Goal: Check status

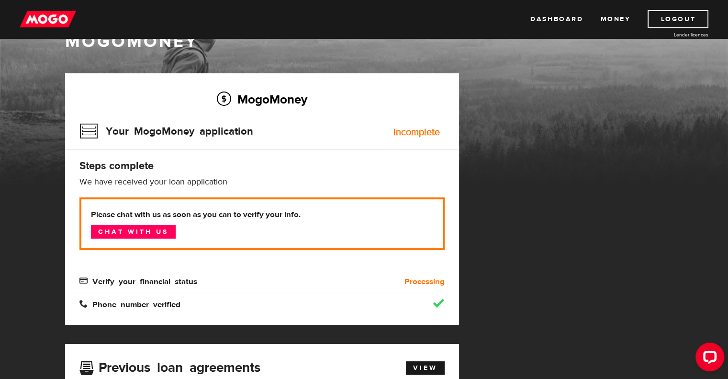
scroll to position [48, 0]
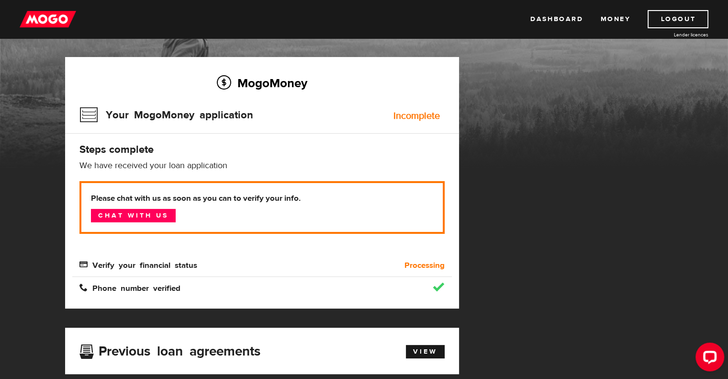
click at [134, 262] on span "Verify your financial status" at bounding box center [138, 264] width 118 height 8
click at [414, 266] on b "Processing" at bounding box center [425, 264] width 40 height 11
click at [146, 213] on link "Chat with us" at bounding box center [133, 215] width 85 height 13
click at [136, 215] on link "Chat with us" at bounding box center [133, 215] width 85 height 13
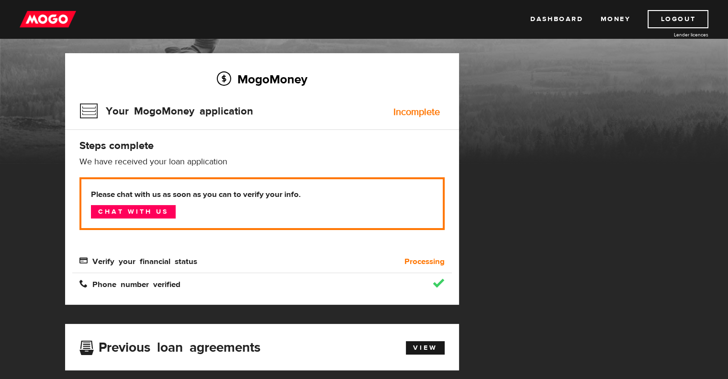
scroll to position [0, 0]
